Goal: Task Accomplishment & Management: Complete application form

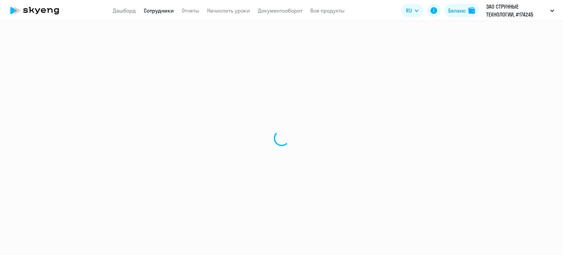
select select "30"
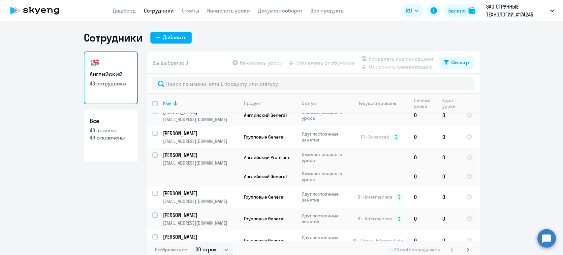
scroll to position [88, 0]
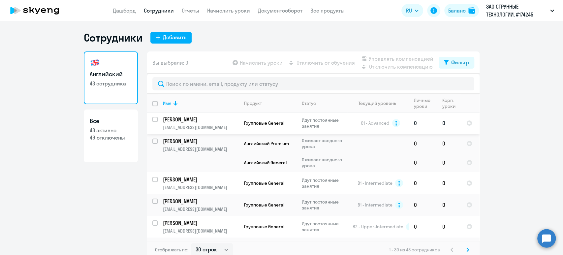
click at [258, 118] on td "Групповые General" at bounding box center [268, 123] width 58 height 22
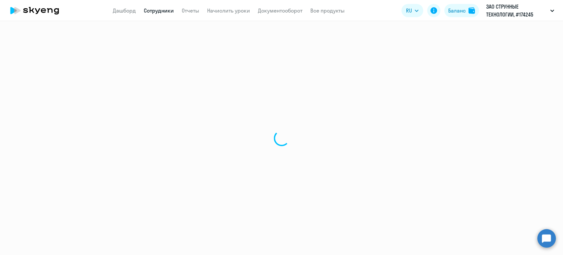
select select "english"
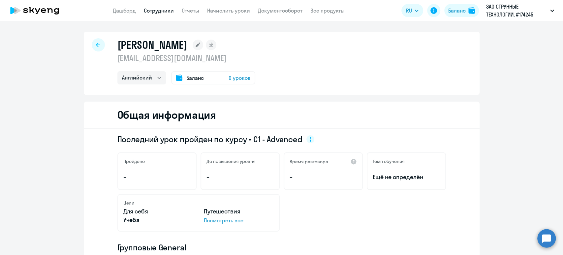
click at [158, 7] on link "Сотрудники" at bounding box center [159, 10] width 30 height 7
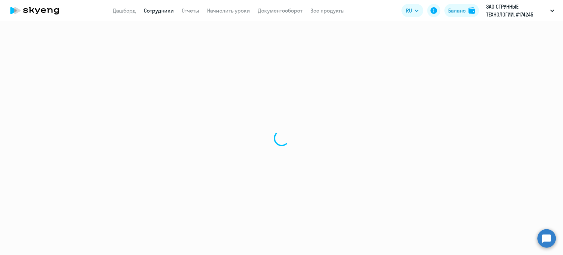
select select "30"
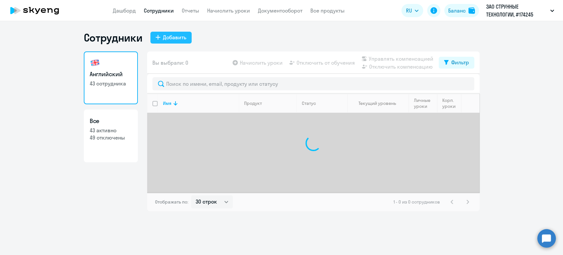
click at [183, 33] on button "Добавить" at bounding box center [170, 38] width 41 height 12
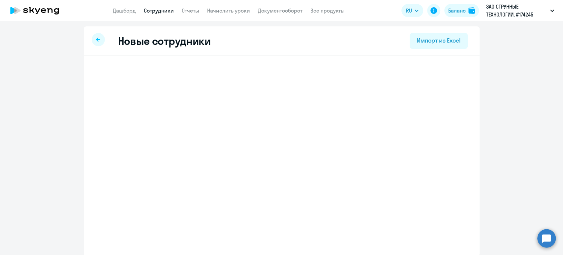
select select "english_adult_not_native_speaker"
select select "5"
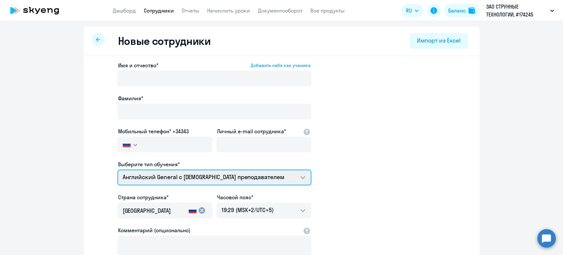
click at [176, 174] on select "Премиум английский с русскоговорящим преподавателем Английский General с [DEMOG…" at bounding box center [214, 177] width 194 height 16
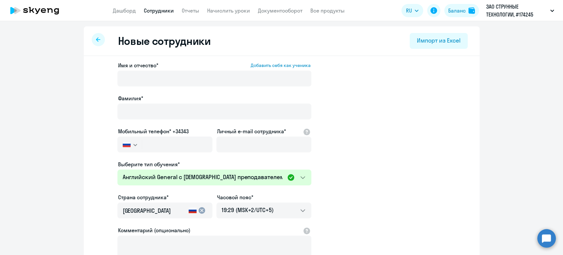
click at [339, 192] on app-new-student-form "Имя и отчество* Добавить себя как ученика [PERSON_NAME]* Мобильный телефон* +34…" at bounding box center [281, 178] width 374 height 235
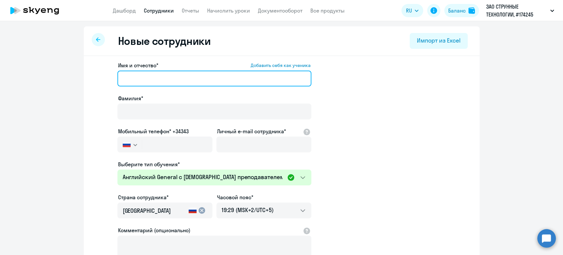
click at [166, 75] on input "Имя и отчество* Добавить себя как ученика" at bounding box center [214, 79] width 194 height 16
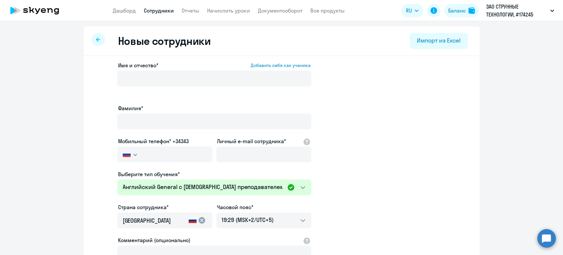
click at [342, 164] on app-new-student-form "Имя и отчество* Добавить себя как ученика [PERSON_NAME]* Мобильный телефон* +34…" at bounding box center [281, 183] width 374 height 245
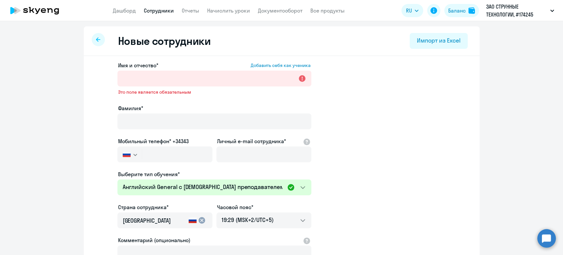
click at [148, 11] on link "Сотрудники" at bounding box center [159, 10] width 30 height 7
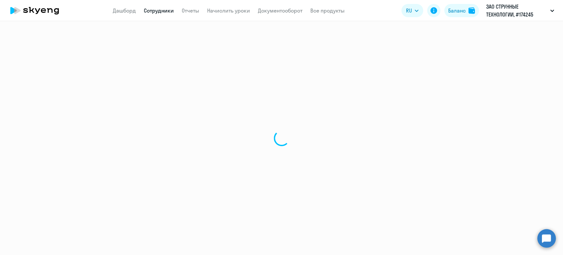
select select "30"
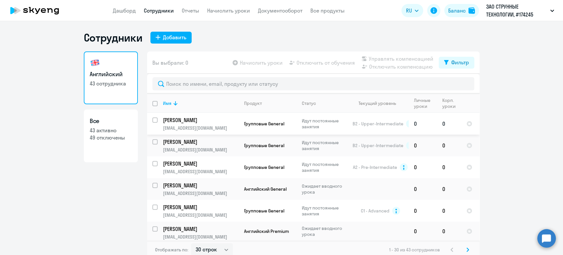
click at [208, 125] on p "[EMAIL_ADDRESS][DOMAIN_NAME]" at bounding box center [200, 128] width 75 height 6
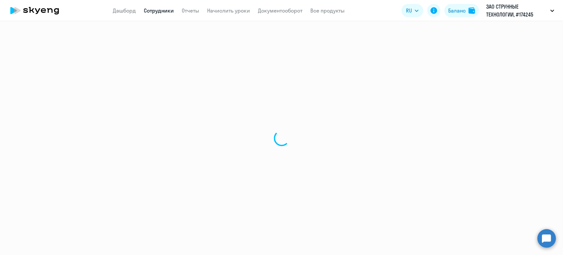
select select "english"
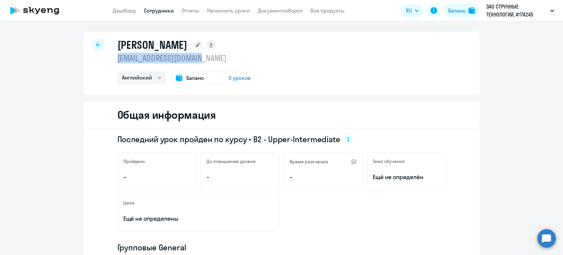
drag, startPoint x: 211, startPoint y: 60, endPoint x: 111, endPoint y: 57, distance: 99.2
click at [112, 57] on div "[PERSON_NAME] [EMAIL_ADDRESS][DOMAIN_NAME] Английский Баланс 0 уроков" at bounding box center [282, 63] width 396 height 63
copy p "[EMAIL_ADDRESS][DOMAIN_NAME]"
